Goal: Information Seeking & Learning: Understand process/instructions

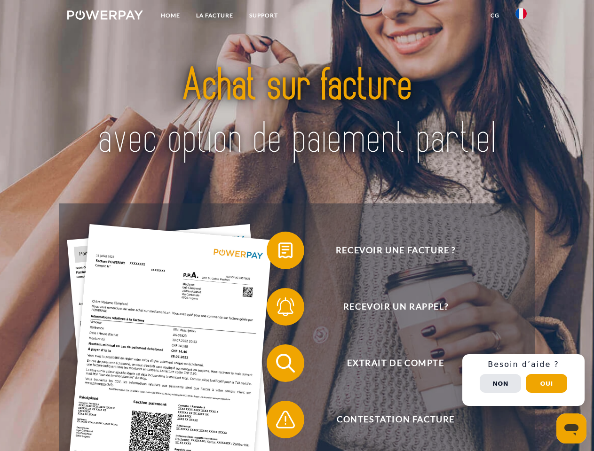
click at [105, 16] on img at bounding box center [105, 14] width 76 height 9
click at [521, 16] on img at bounding box center [520, 13] width 11 height 11
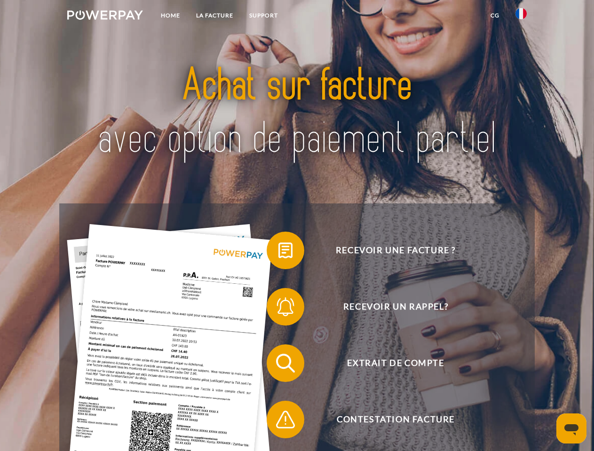
click at [494, 16] on link "CG" at bounding box center [494, 15] width 25 height 17
click at [278, 252] on span at bounding box center [271, 250] width 47 height 47
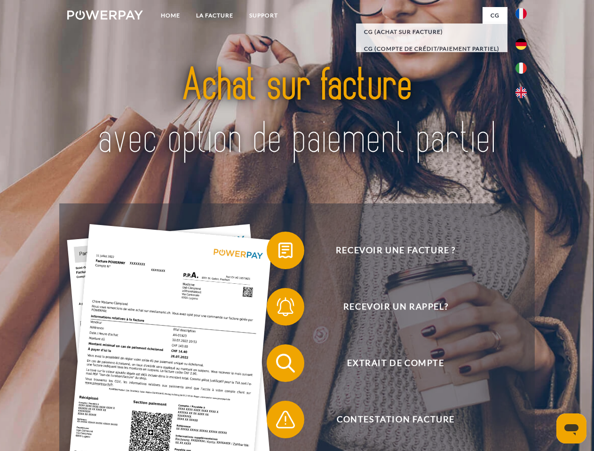
click at [278, 309] on span at bounding box center [271, 306] width 47 height 47
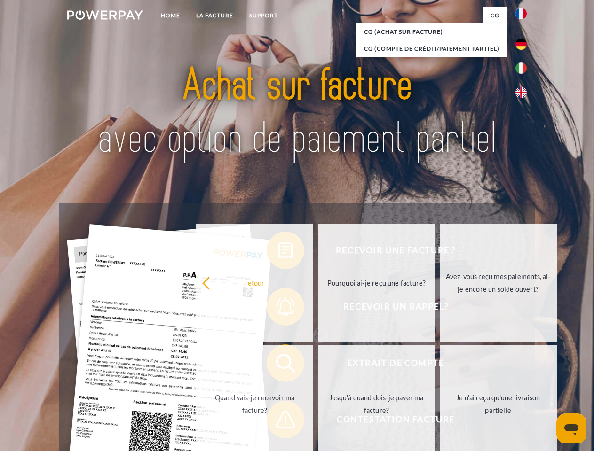
click at [318, 365] on link "Jusqu'à quand dois-je payer ma facture?" at bounding box center [376, 404] width 117 height 118
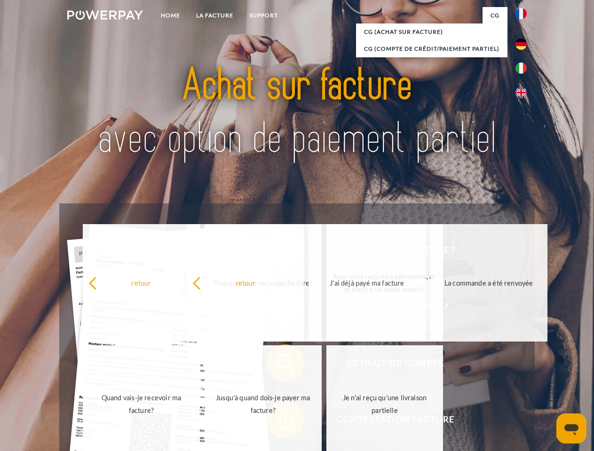
click at [278, 422] on span at bounding box center [271, 419] width 47 height 47
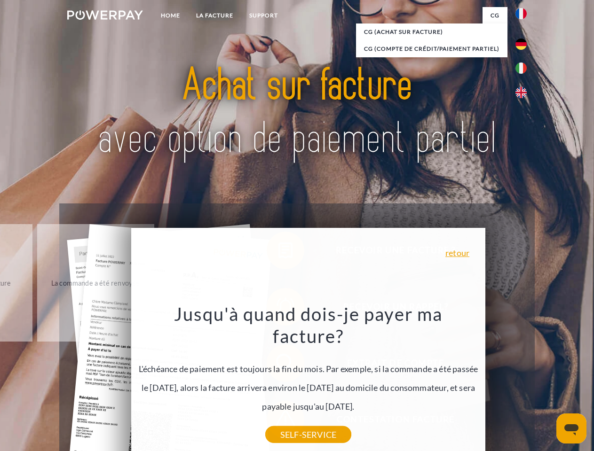
click at [523, 380] on div "Recevoir une facture ? Recevoir un rappel? Extrait de compte retour" at bounding box center [296, 392] width 475 height 376
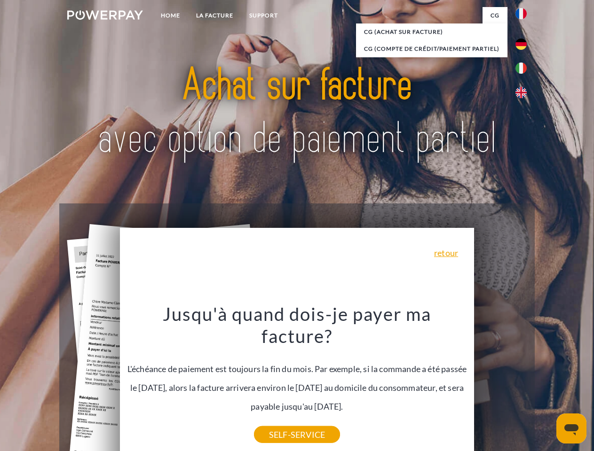
click at [500, 382] on span "Extrait de compte" at bounding box center [395, 364] width 230 height 38
click at [546, 384] on header "Home LA FACTURE Support" at bounding box center [297, 324] width 594 height 649
